Goal: Understand process/instructions: Learn about a topic

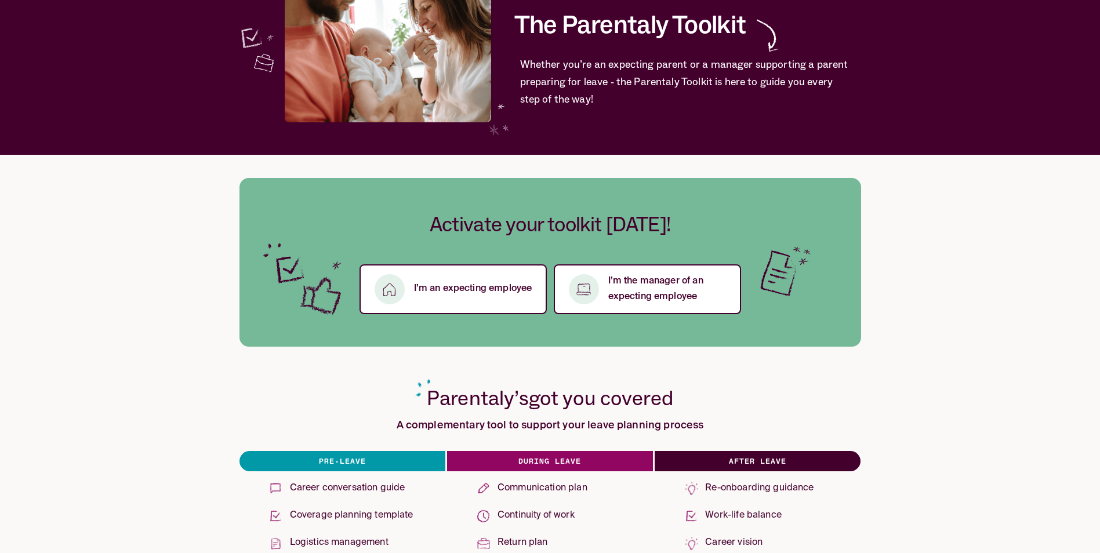
scroll to position [174, 0]
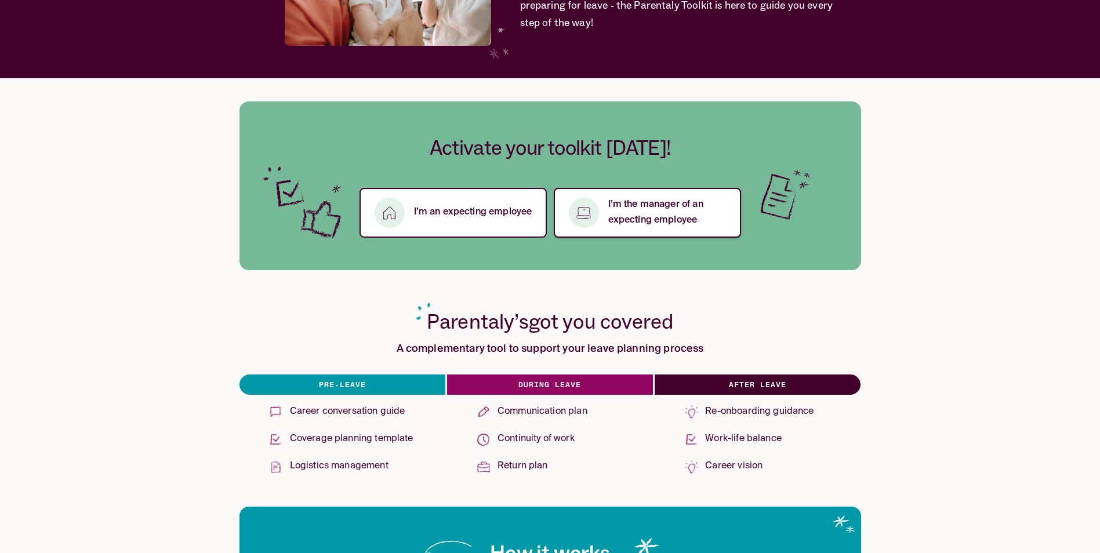
click at [663, 210] on p "I’m the manager of an expecting employee" at bounding box center [667, 212] width 119 height 31
